Goal: Check status

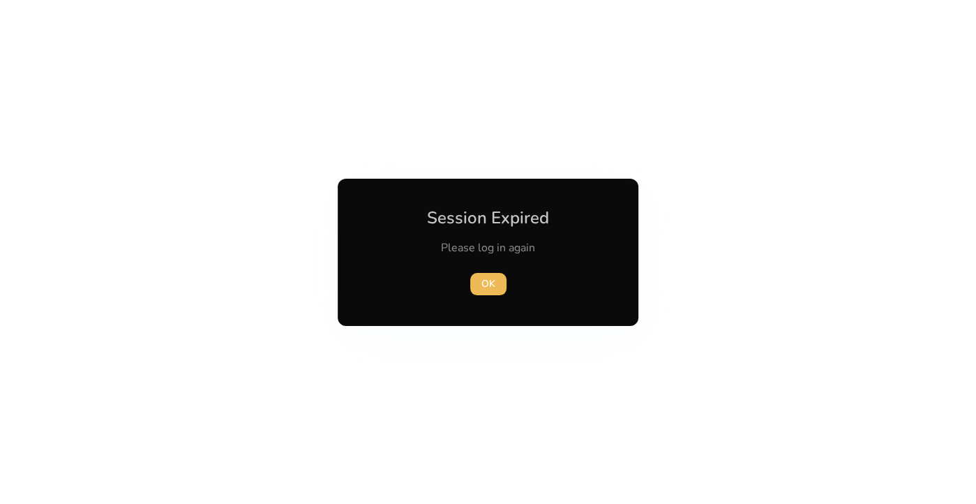
click at [490, 282] on span "OK" at bounding box center [488, 283] width 14 height 15
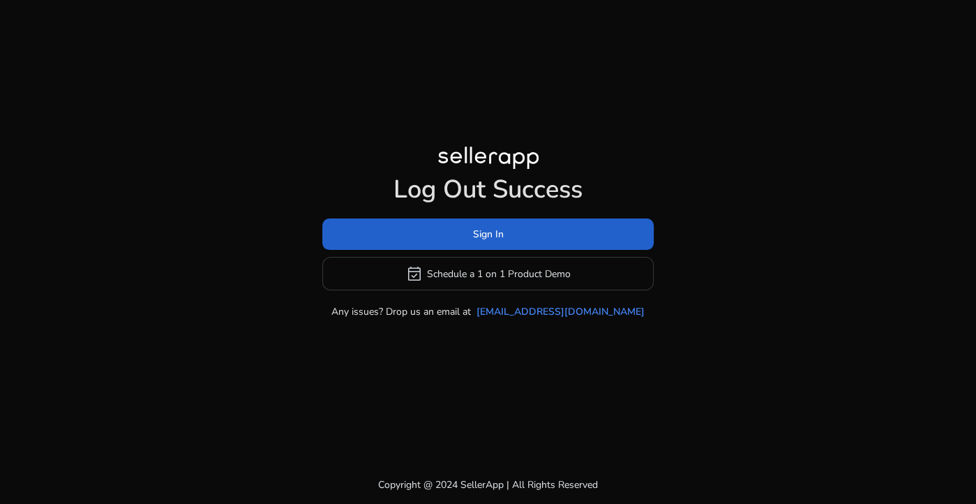
click at [447, 232] on span at bounding box center [487, 234] width 331 height 33
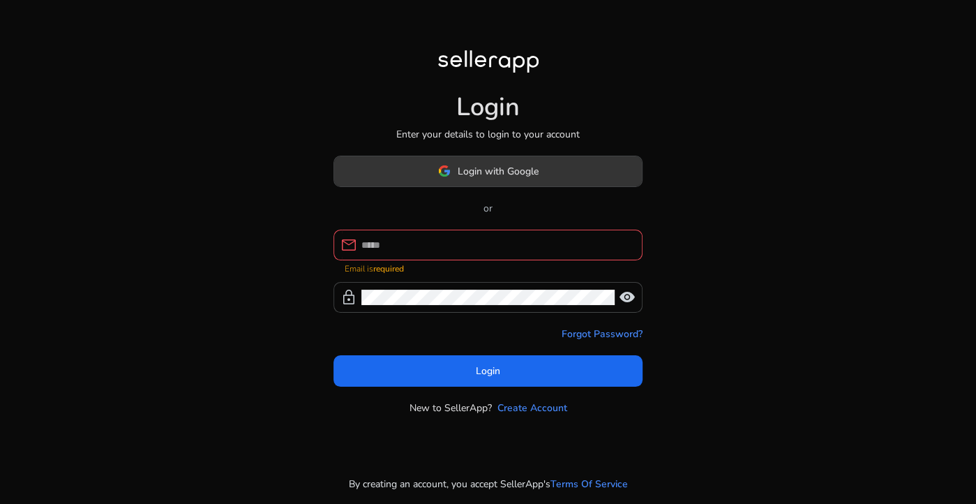
click at [453, 186] on span at bounding box center [488, 170] width 308 height 33
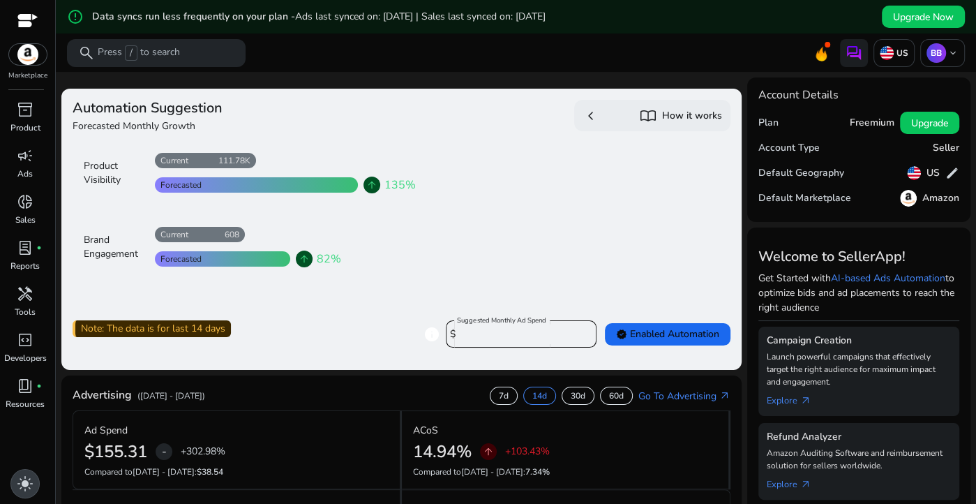
click at [32, 488] on span "light_mode" at bounding box center [25, 483] width 17 height 17
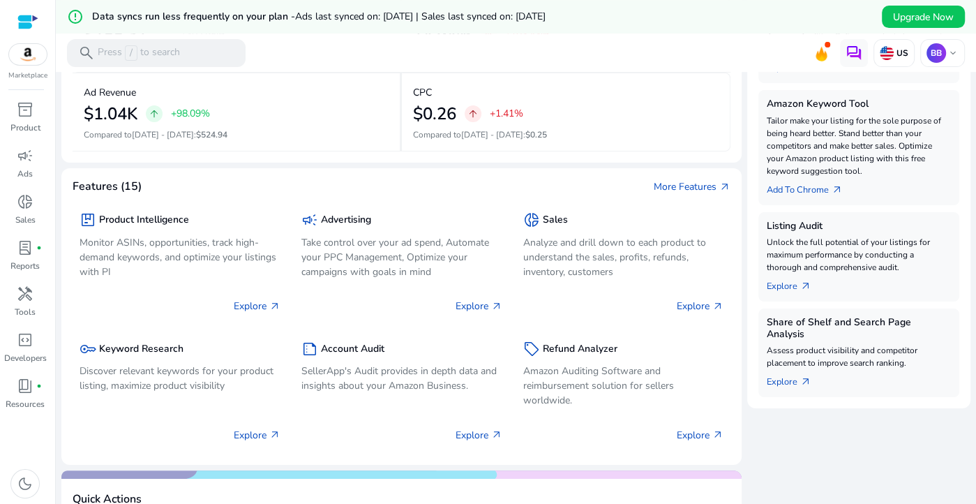
scroll to position [225, 0]
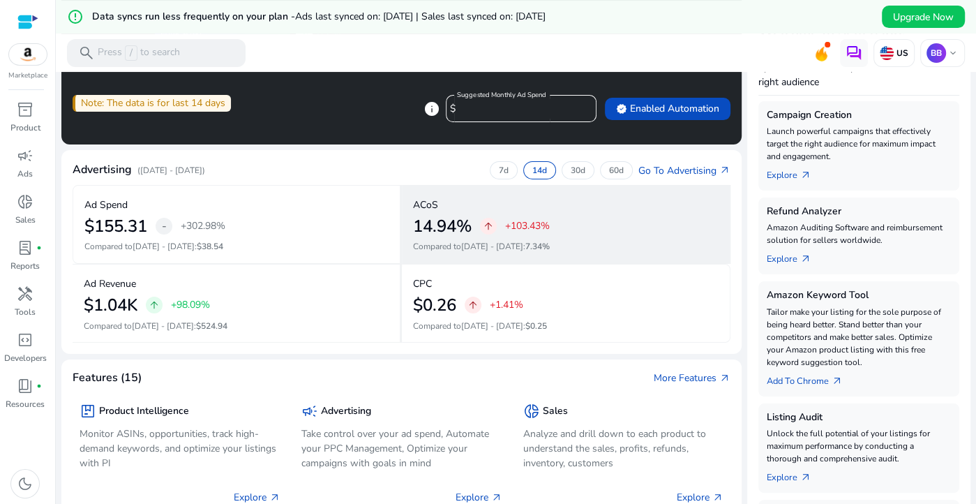
click at [424, 206] on p "ACoS" at bounding box center [425, 204] width 25 height 15
drag, startPoint x: 414, startPoint y: 249, endPoint x: 559, endPoint y: 252, distance: 145.8
click at [559, 252] on p "Compared to [DATE] - [DATE] : 7.34%" at bounding box center [565, 246] width 305 height 13
click at [601, 243] on p "Compared to [DATE] - [DATE] : 7.34%" at bounding box center [565, 246] width 305 height 13
